Goal: Information Seeking & Learning: Learn about a topic

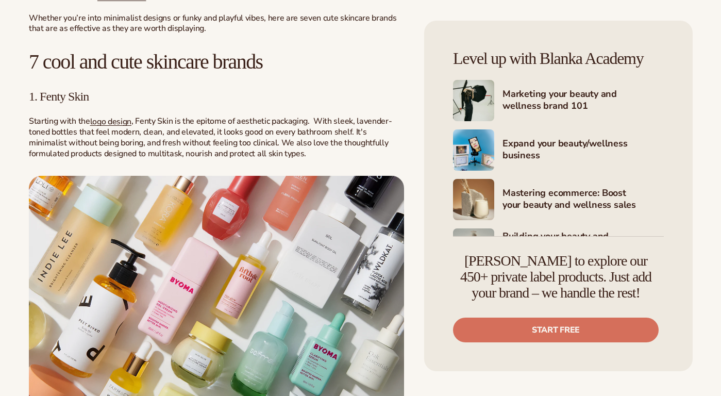
scroll to position [569, 0]
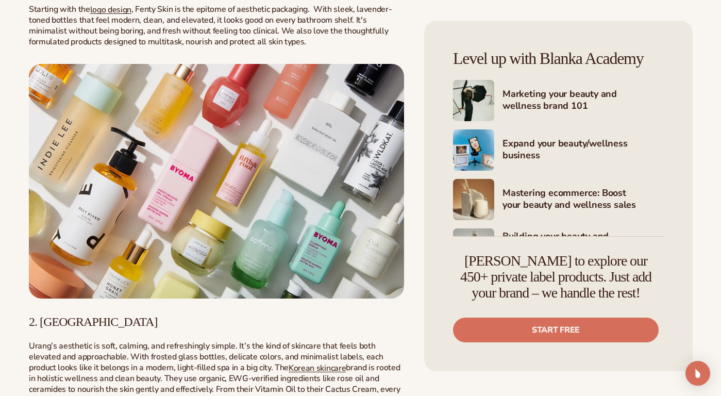
click at [168, 207] on img at bounding box center [216, 181] width 375 height 235
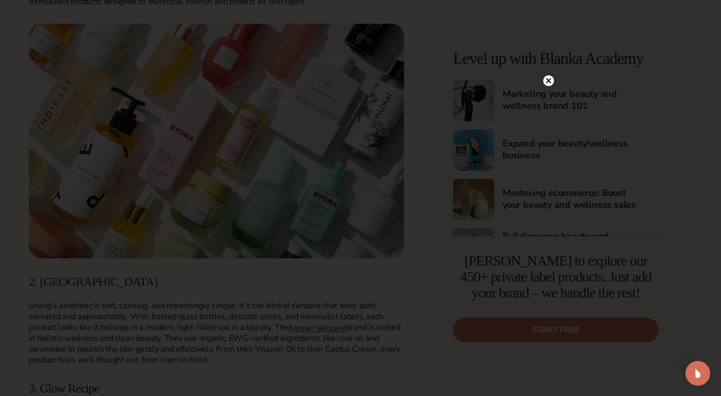
scroll to position [611, 0]
click at [545, 81] on circle at bounding box center [548, 80] width 11 height 11
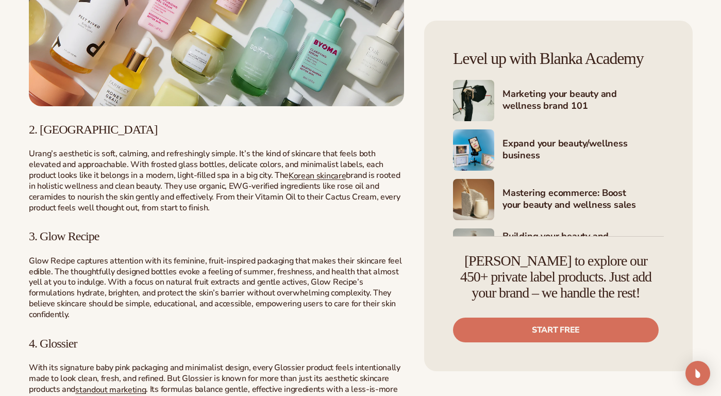
scroll to position [769, 0]
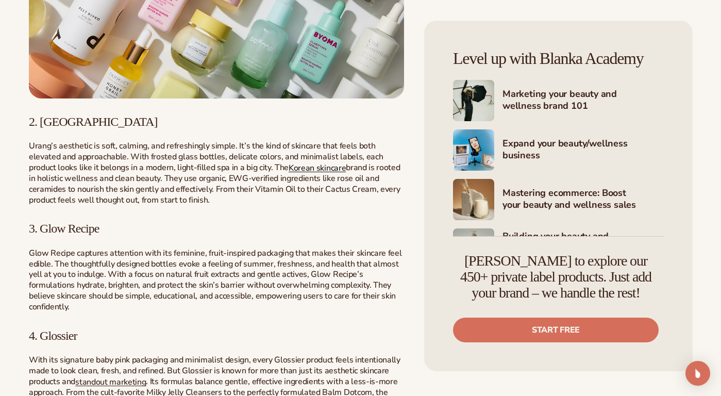
click at [289, 168] on link "Korean skincare" at bounding box center [317, 167] width 57 height 11
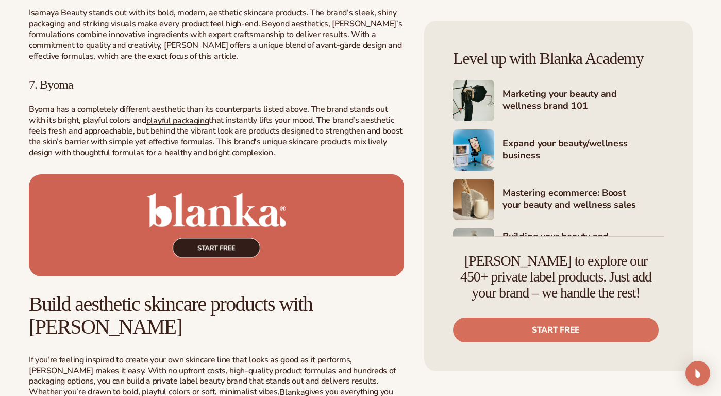
scroll to position [1575, 0]
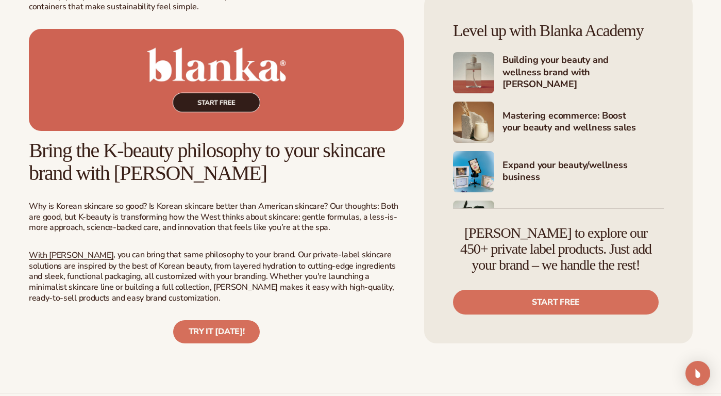
scroll to position [1990, 0]
